Goal: Task Accomplishment & Management: Use online tool/utility

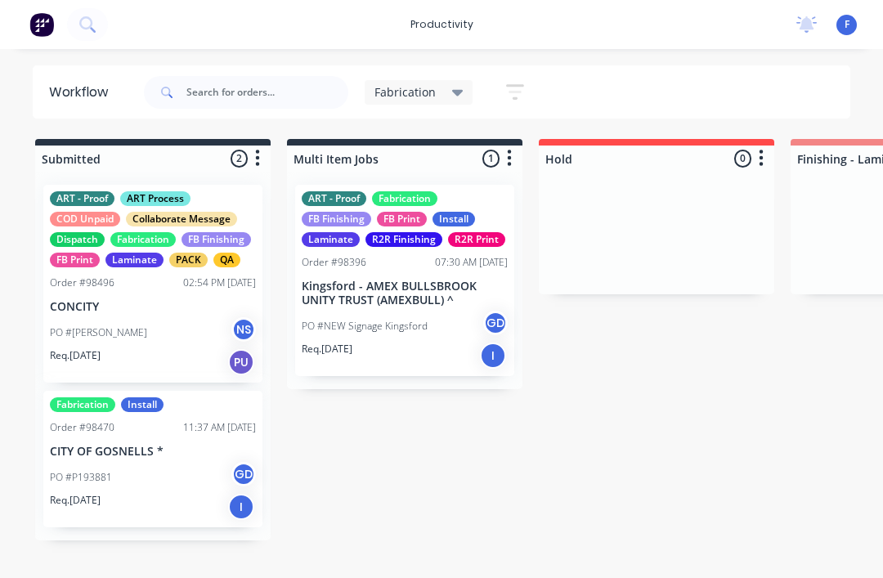
click at [209, 15] on div "productivity productivity Workflow Planner Delivery Scheduling Timesheets No ne…" at bounding box center [441, 24] width 883 height 49
click at [108, 14] on button at bounding box center [87, 24] width 41 height 33
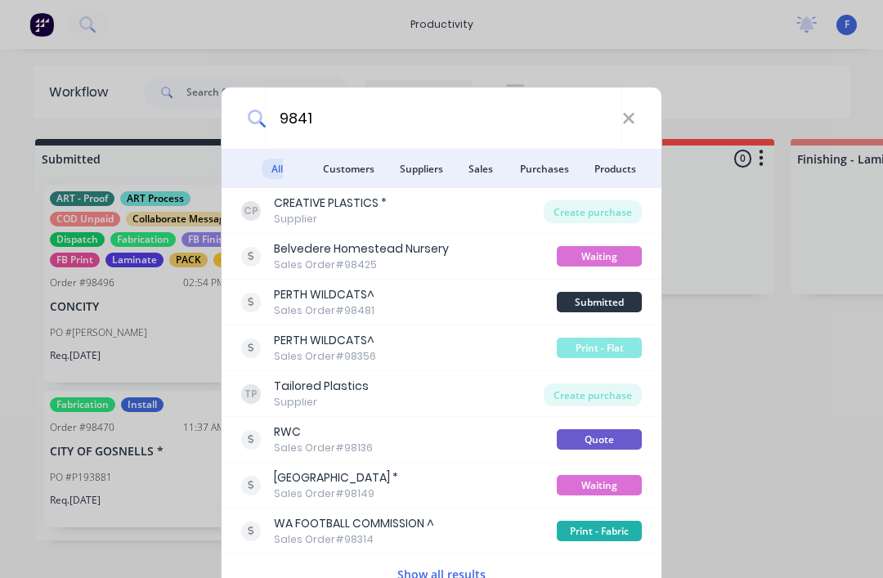
type input "98412"
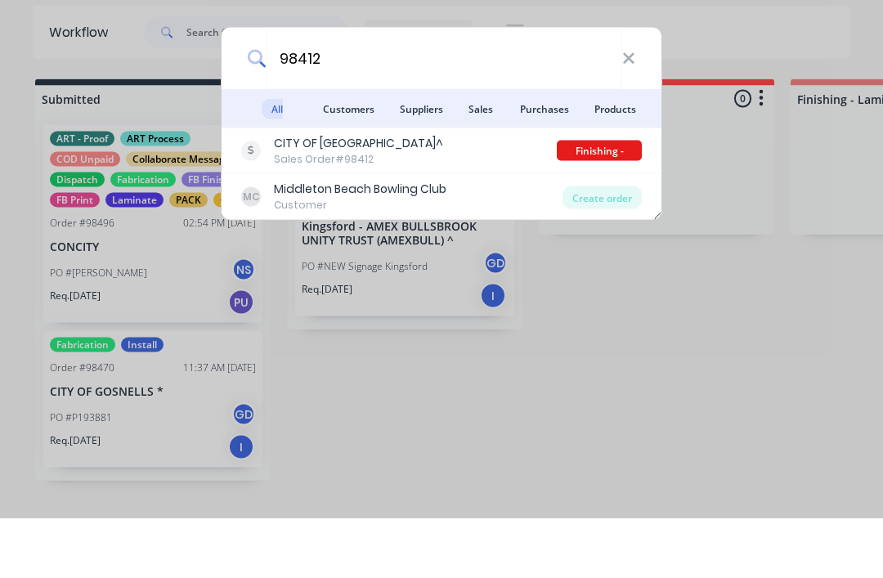
click at [350, 195] on div "CITY OF STIRLING^" at bounding box center [358, 203] width 169 height 17
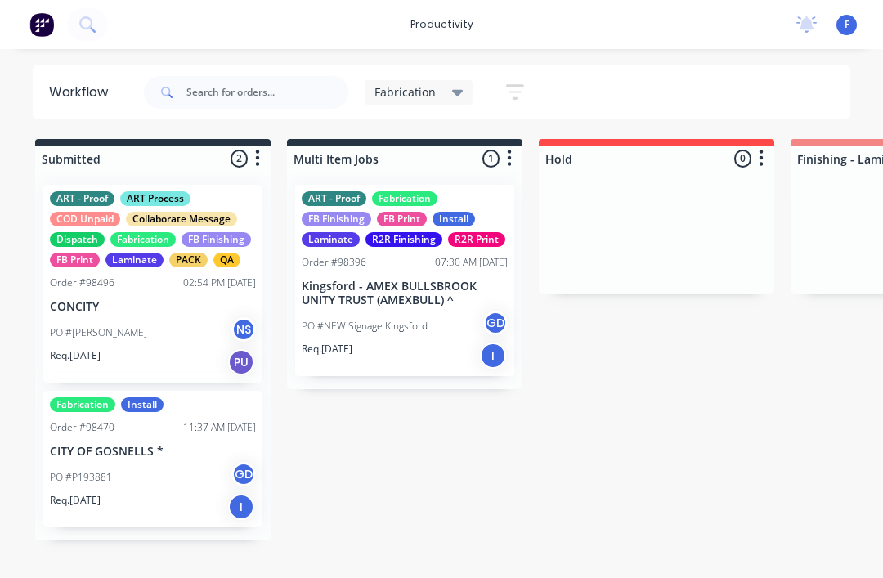
click at [85, 259] on div "FB Print" at bounding box center [75, 260] width 50 height 15
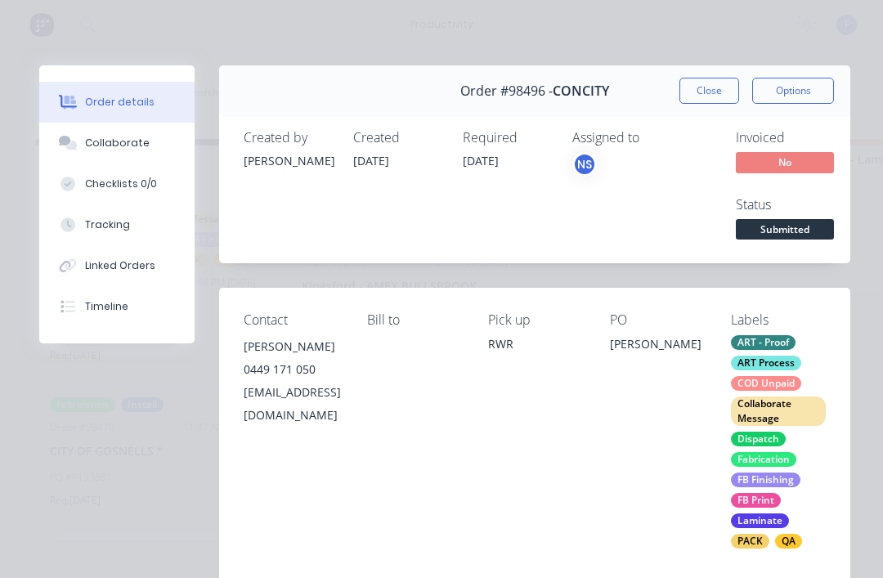
scroll to position [20, 0]
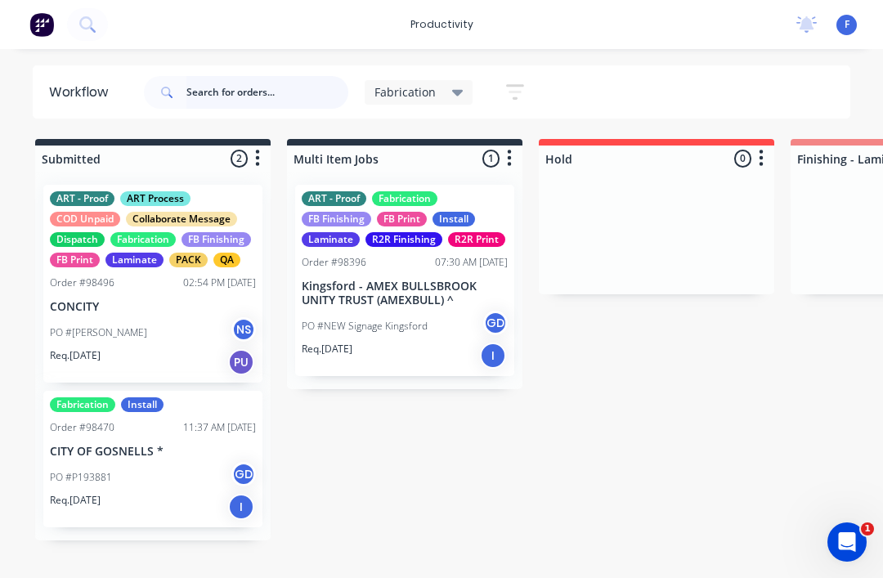
click at [204, 93] on input "text" at bounding box center [267, 92] width 162 height 33
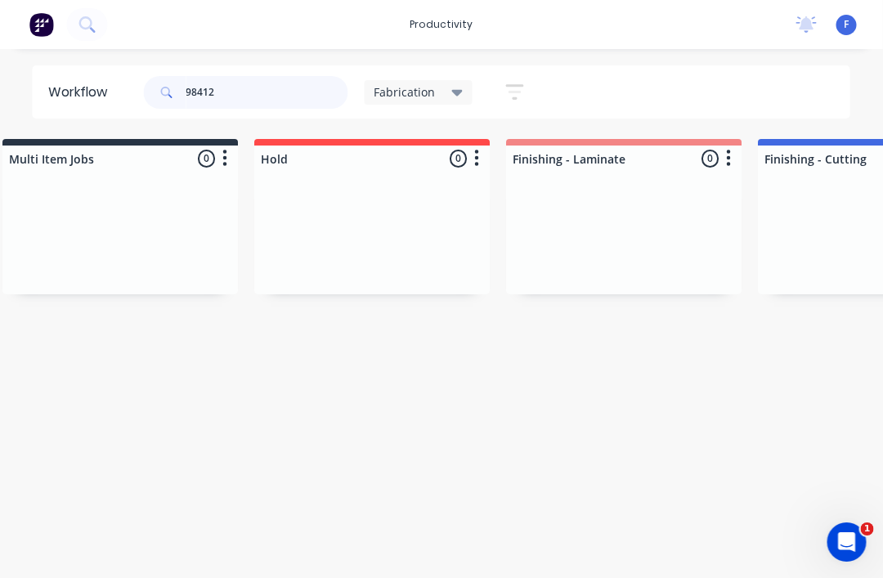
scroll to position [0, 279]
type input "98412"
click at [456, 96] on icon at bounding box center [457, 93] width 11 height 7
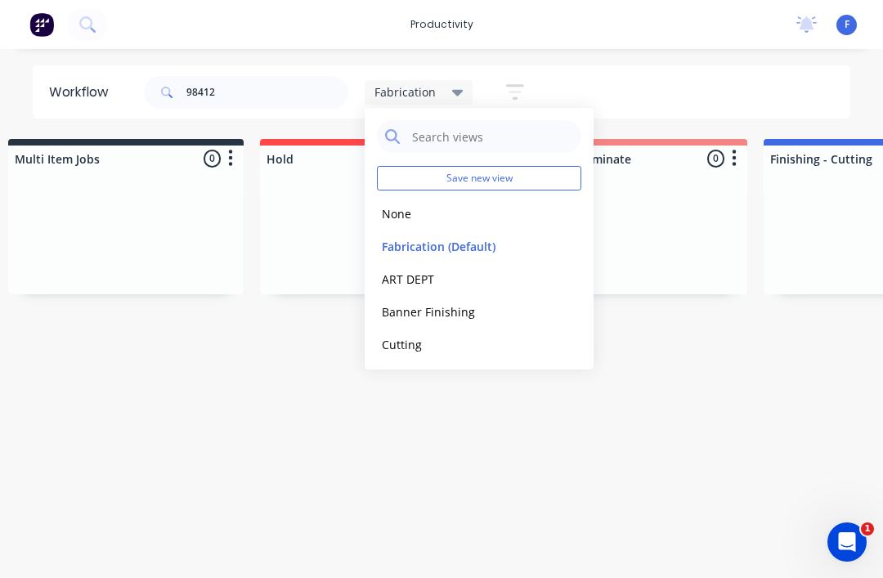
click at [407, 218] on button "None" at bounding box center [464, 213] width 174 height 19
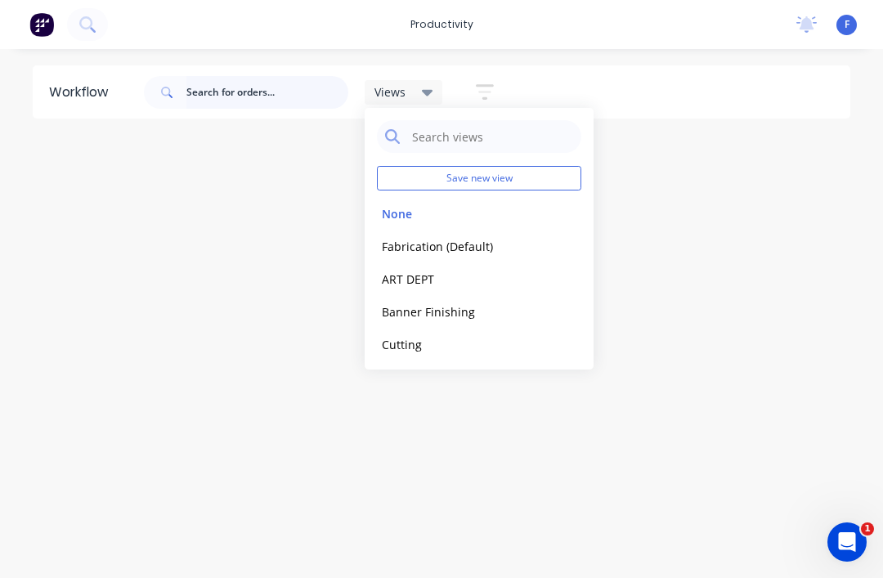
click at [231, 95] on input "text" at bounding box center [267, 92] width 162 height 33
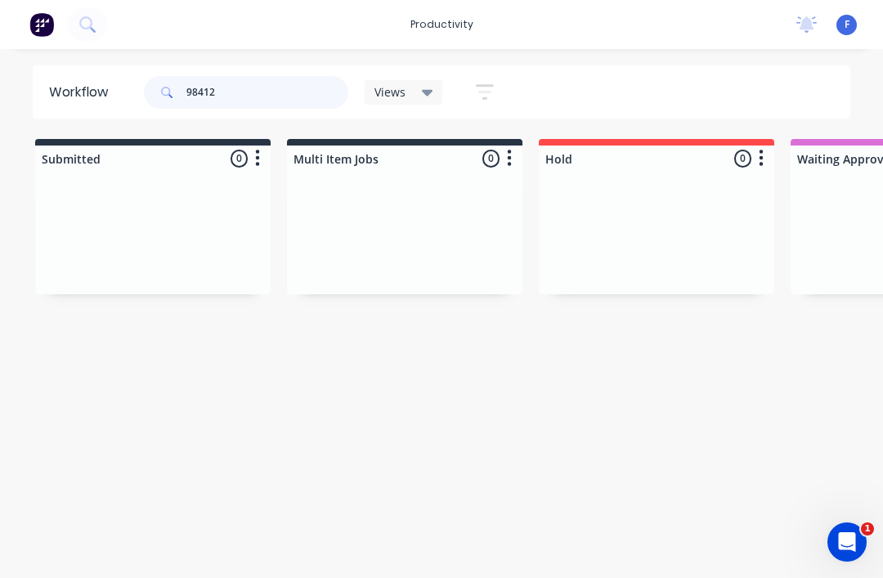
type input "98412"
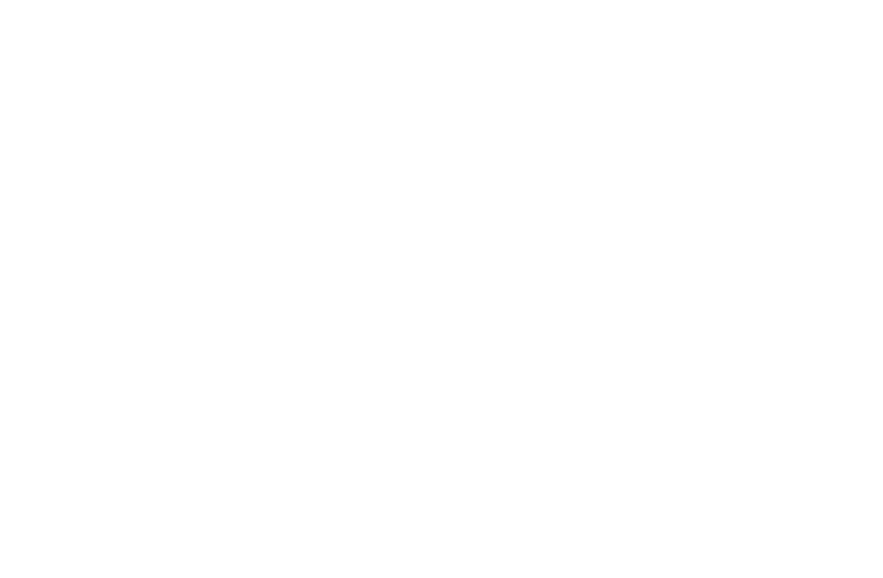
scroll to position [0, 2839]
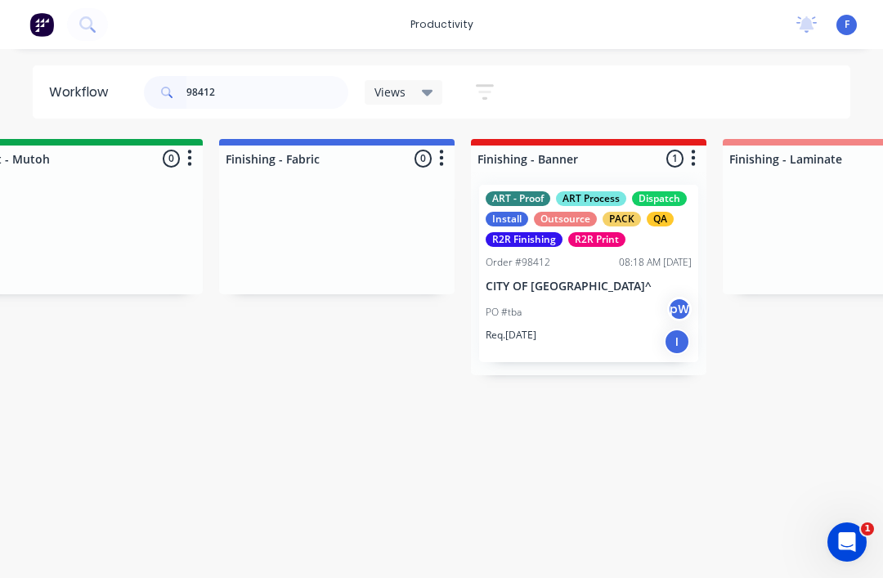
click at [614, 177] on div "ART - Proof ART Process Dispatch Install Outsource PACK QA R2R Finishing R2R Pr…" at bounding box center [589, 274] width 236 height 204
click at [591, 272] on div "ART - Proof ART Process Dispatch Install Outsource PACK QA R2R Finishing R2R Pr…" at bounding box center [588, 273] width 219 height 177
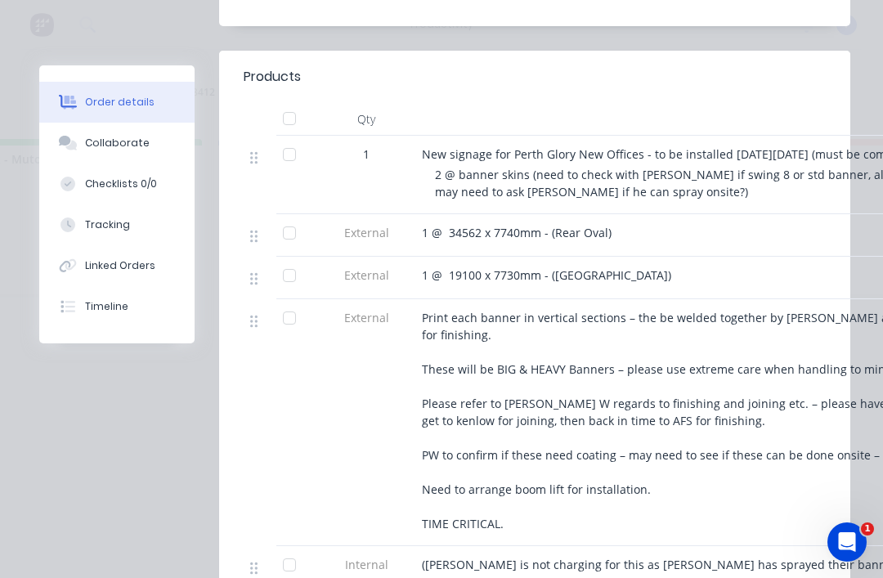
scroll to position [589, 0]
